Goal: Communication & Community: Participate in discussion

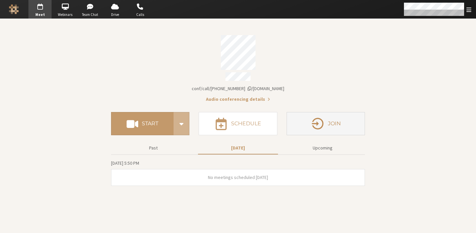
click at [329, 121] on h4 "Join" at bounding box center [334, 123] width 13 height 5
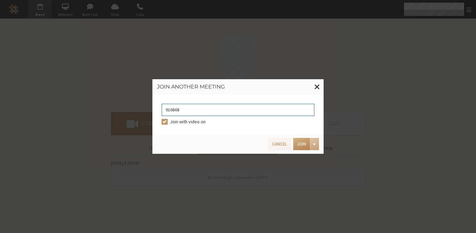
type input "9168685"
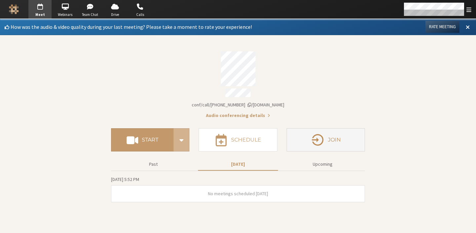
click at [328, 133] on button "Join" at bounding box center [326, 139] width 78 height 23
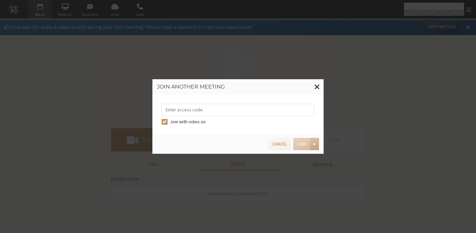
click at [242, 109] on input "tel" at bounding box center [238, 110] width 153 height 12
type input "9168685"
click at [305, 143] on button "Join" at bounding box center [301, 144] width 17 height 12
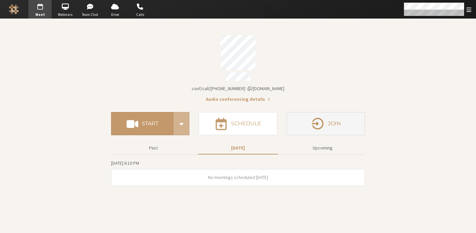
click at [315, 120] on icon "button" at bounding box center [318, 123] width 14 height 14
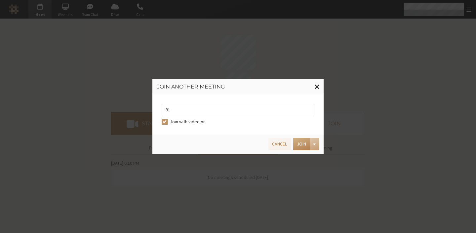
type input "9168685"
click at [308, 142] on button "Join" at bounding box center [301, 144] width 17 height 12
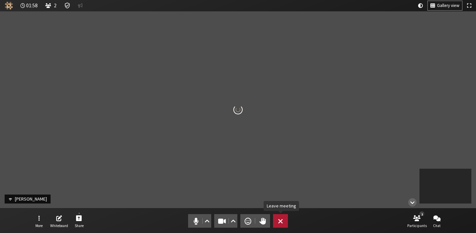
click at [282, 216] on span "Leave meeting" at bounding box center [280, 220] width 5 height 9
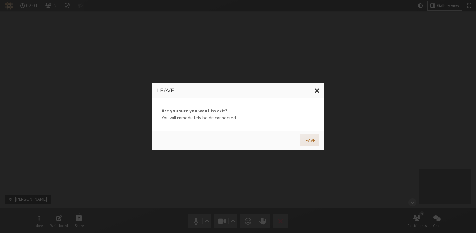
click at [310, 142] on button "Leave" at bounding box center [309, 140] width 19 height 12
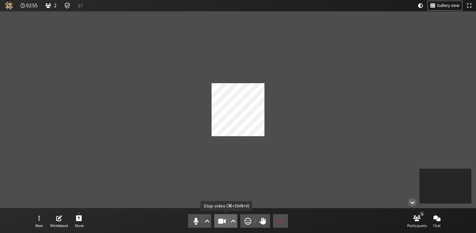
click at [219, 224] on span "Stop video (⌘+Shift+V)" at bounding box center [222, 220] width 9 height 9
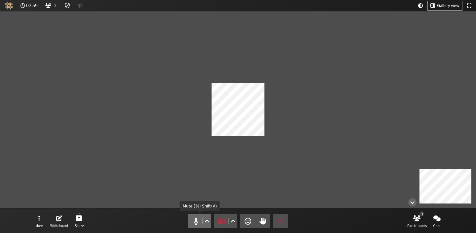
click at [195, 224] on span "Mute (⌘+Shift+A)" at bounding box center [196, 220] width 9 height 9
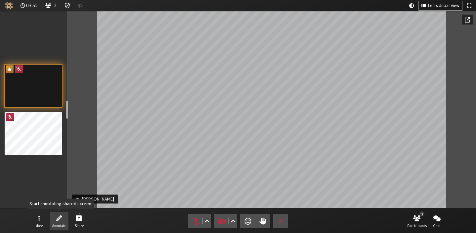
click at [67, 215] on button "Annotate" at bounding box center [59, 221] width 19 height 18
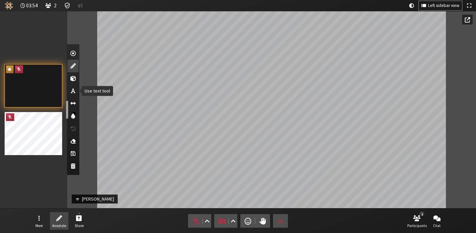
click at [73, 90] on span "Use text tool" at bounding box center [73, 90] width 5 height 7
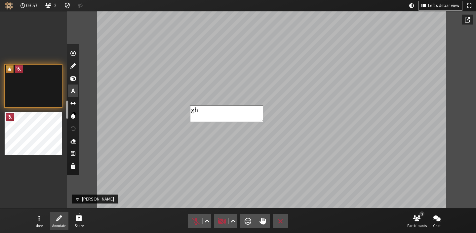
type textarea "gh"
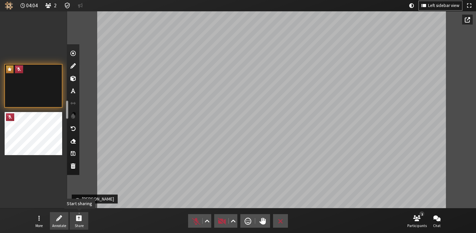
click at [74, 225] on button "Share" at bounding box center [79, 221] width 19 height 18
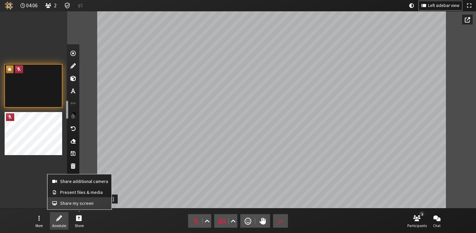
click at [78, 200] on span "Share my screen" at bounding box center [84, 202] width 48 height 5
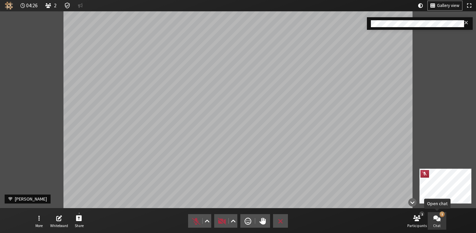
click at [439, 224] on span "Chat" at bounding box center [437, 225] width 8 height 4
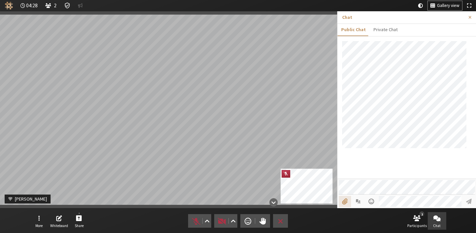
click at [345, 204] on input "File picker" at bounding box center [345, 201] width 12 height 11
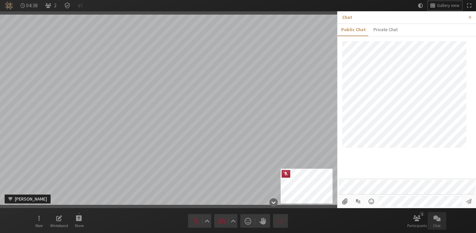
type input "C:\fakepath\Screenshot 2025-09-12 at 7.01.56 PM.png"
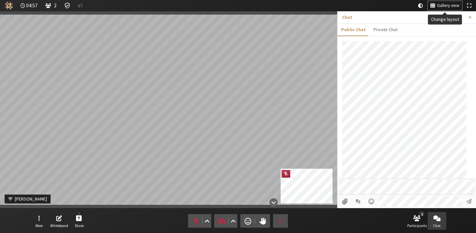
click at [444, 6] on span "Gallery view" at bounding box center [448, 5] width 22 height 5
click at [452, 10] on div "Gallery view" at bounding box center [445, 5] width 34 height 11
click at [442, 4] on span "Gallery view" at bounding box center [448, 5] width 22 height 5
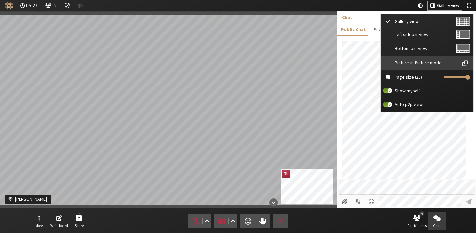
click at [427, 61] on span "Picture-in-Picture mode" at bounding box center [426, 62] width 62 height 5
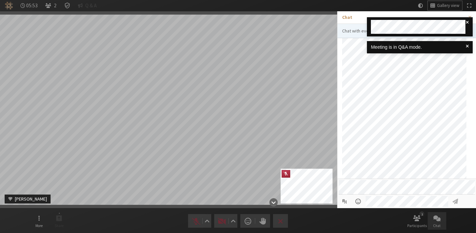
scroll to position [70, 0]
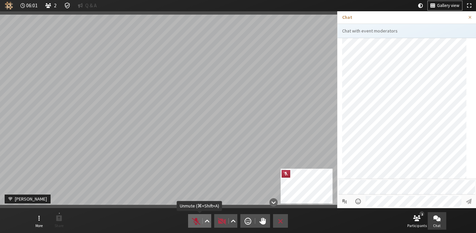
click at [197, 218] on span "Unmute (⌘+Shift+A)" at bounding box center [196, 220] width 9 height 9
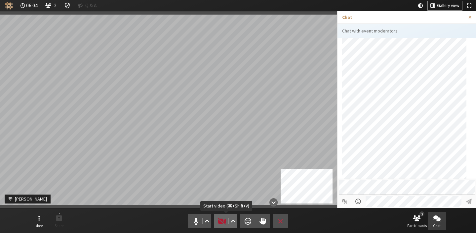
click at [221, 221] on span "Start video (⌘+Shift+V)" at bounding box center [222, 220] width 9 height 9
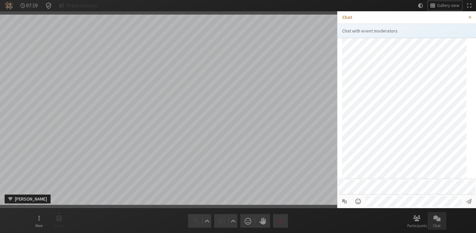
scroll to position [93, 0]
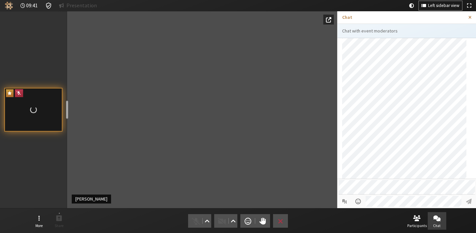
click at [470, 18] on span "Close sidebar" at bounding box center [470, 17] width 3 height 5
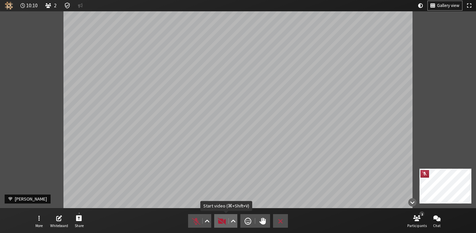
click at [222, 224] on span "Start video (⌘+Shift+V)" at bounding box center [222, 220] width 9 height 9
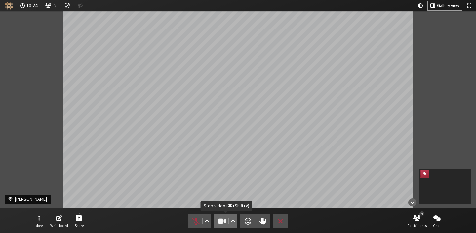
click at [219, 219] on span "Stop video (⌘+Shift+V)" at bounding box center [222, 220] width 9 height 9
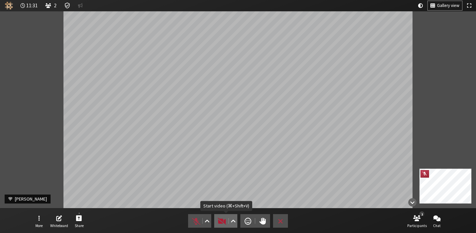
click at [222, 222] on span "Start video (⌘+Shift+V)" at bounding box center [222, 220] width 9 height 9
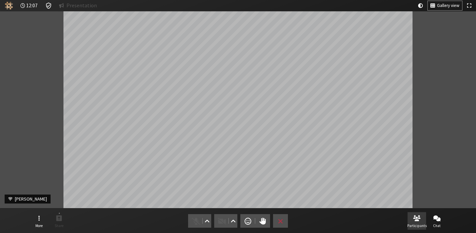
click at [415, 221] on span "Open participant list" at bounding box center [417, 218] width 7 height 8
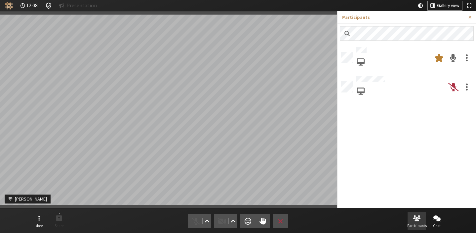
click at [415, 221] on span "Close participant list" at bounding box center [417, 218] width 7 height 8
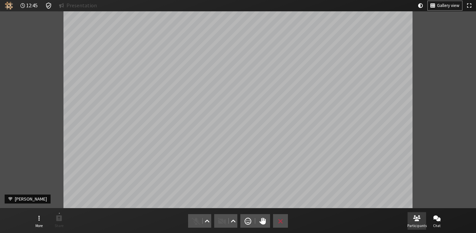
click at [422, 220] on button "Participants" at bounding box center [417, 221] width 19 height 18
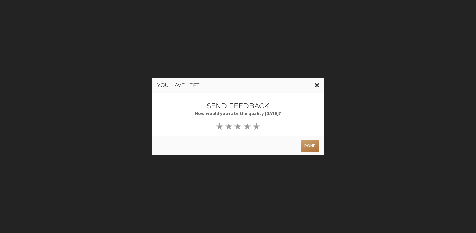
click at [313, 145] on button "Done" at bounding box center [310, 145] width 18 height 12
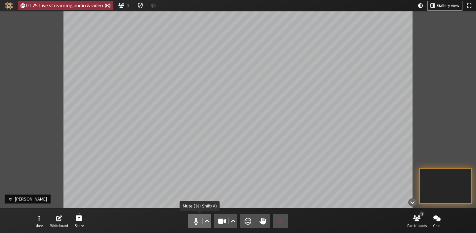
click at [196, 216] on span "Mute (⌘+Shift+A)" at bounding box center [196, 220] width 9 height 9
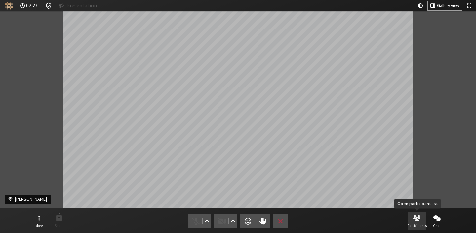
click at [413, 219] on button "Participants" at bounding box center [417, 221] width 19 height 18
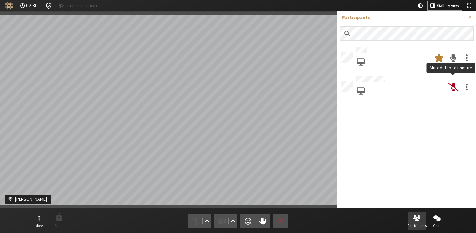
click at [455, 87] on span at bounding box center [454, 87] width 10 height 12
click at [456, 84] on span at bounding box center [453, 87] width 6 height 12
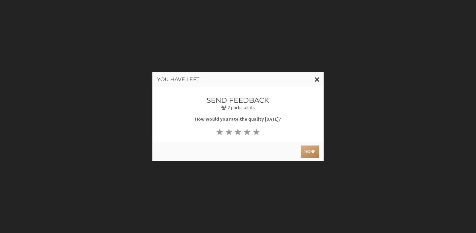
click at [316, 158] on div "Done" at bounding box center [238, 151] width 171 height 19
click at [313, 153] on button "Done" at bounding box center [310, 151] width 18 height 12
